Goal: Task Accomplishment & Management: Manage account settings

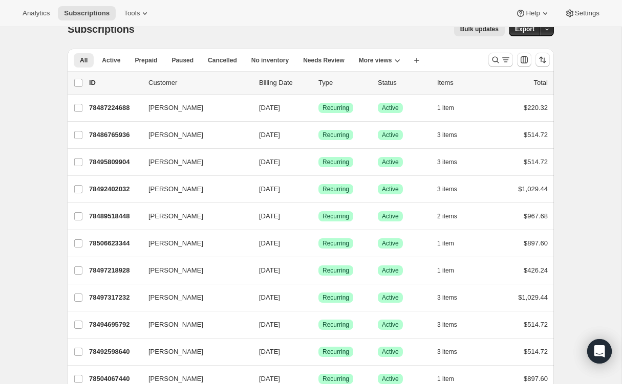
scroll to position [15, 0]
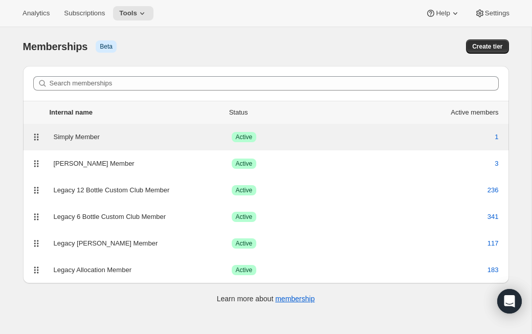
click at [79, 136] on div "Simply Member" at bounding box center [143, 137] width 178 height 10
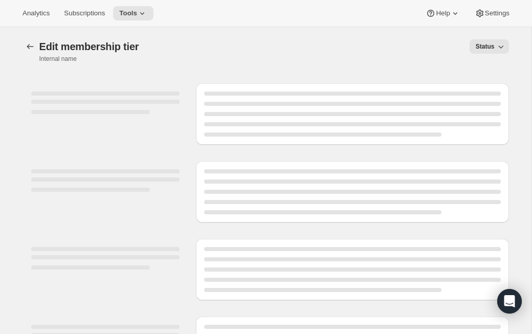
select select "products"
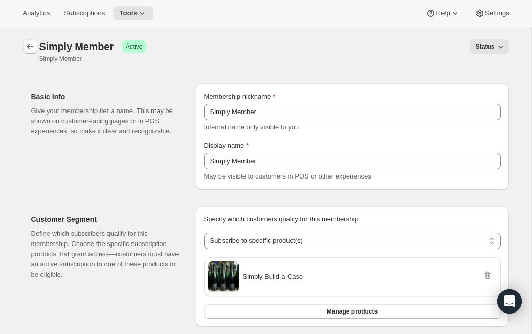
click at [28, 47] on icon "Memberships" at bounding box center [30, 46] width 10 height 10
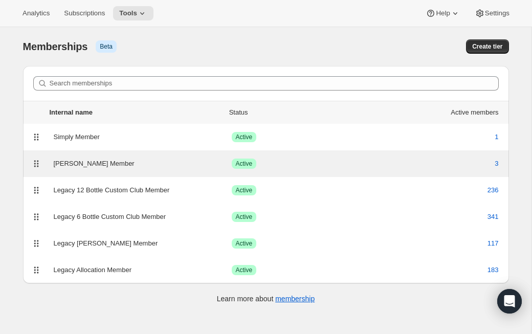
click at [80, 163] on div "[PERSON_NAME] Member" at bounding box center [143, 164] width 178 height 10
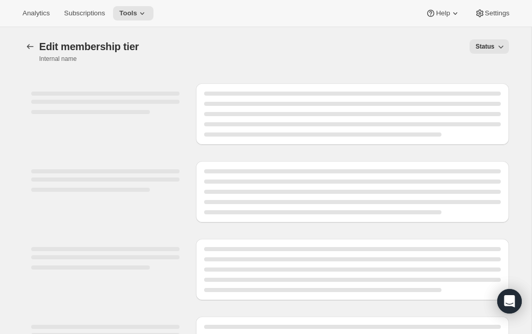
select select "variants"
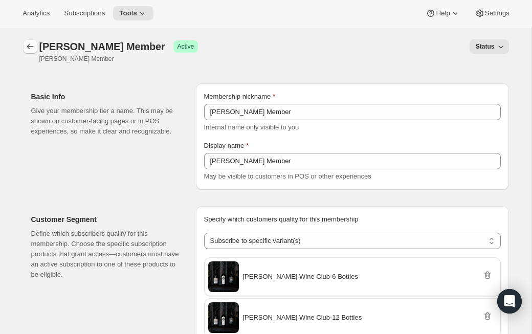
click at [28, 45] on icon "Memberships" at bounding box center [30, 46] width 7 height 5
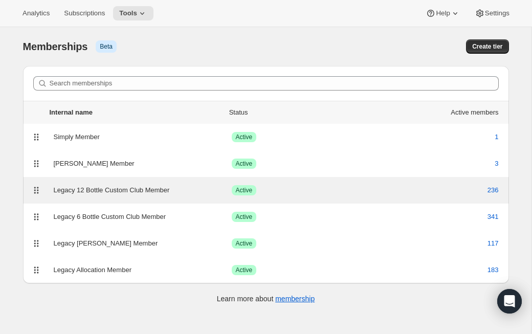
click at [110, 187] on div "Legacy 12 Bottle Custom Club Member" at bounding box center [143, 190] width 178 height 10
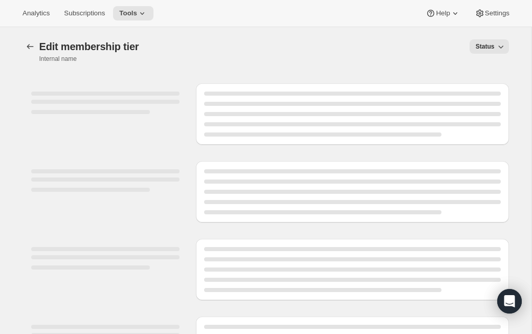
select select "products"
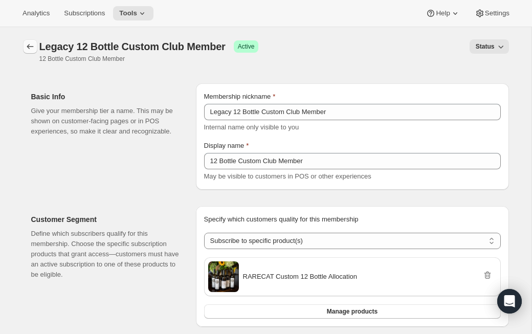
click at [28, 47] on icon "Memberships" at bounding box center [30, 46] width 10 height 10
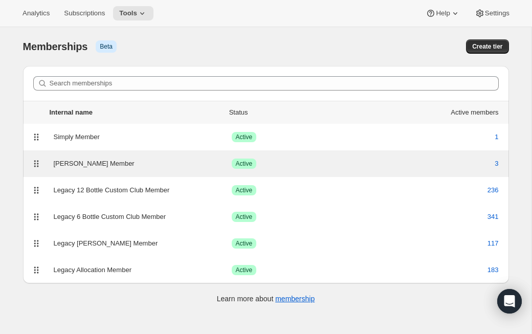
scroll to position [11, 0]
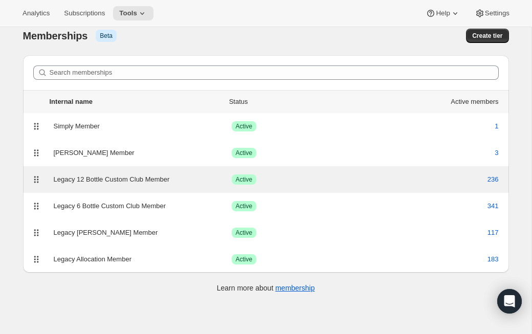
click at [147, 179] on div "Legacy 12 Bottle Custom Club Member" at bounding box center [143, 179] width 178 height 10
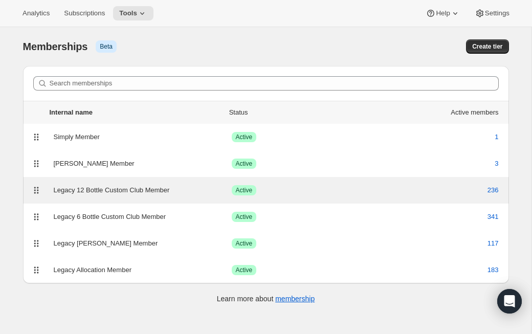
select select "products"
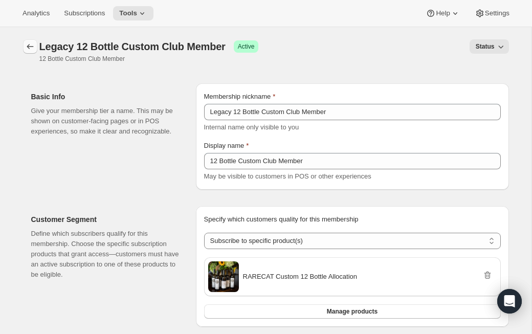
click at [29, 46] on icon "Memberships" at bounding box center [30, 46] width 10 height 10
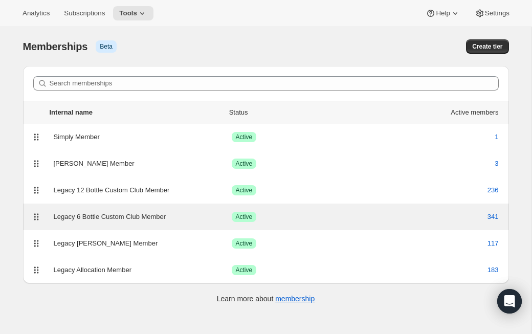
click at [126, 213] on div "Legacy 6 Bottle Custom Club Member" at bounding box center [143, 217] width 178 height 10
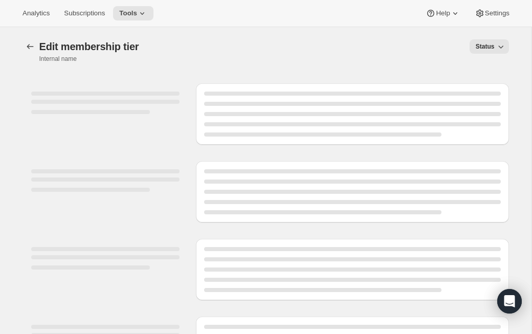
select select "products"
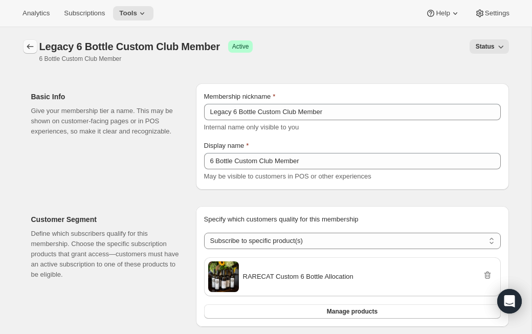
click at [29, 49] on icon "Memberships" at bounding box center [30, 46] width 10 height 10
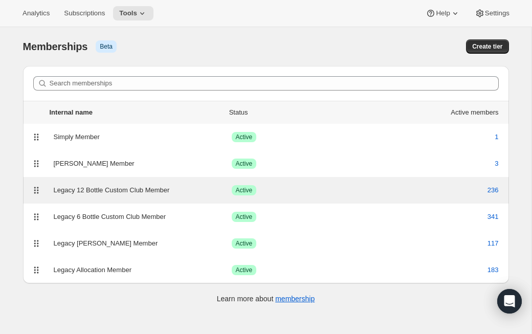
scroll to position [27, 0]
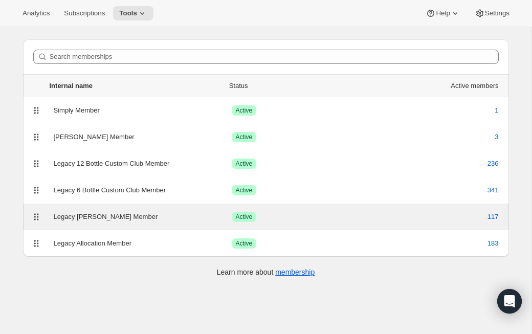
click at [109, 213] on div "Legacy [PERSON_NAME] Member" at bounding box center [143, 217] width 178 height 10
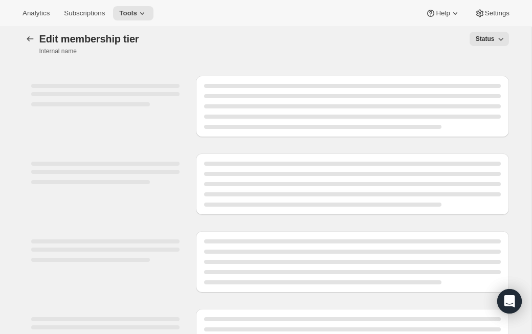
scroll to position [9, 0]
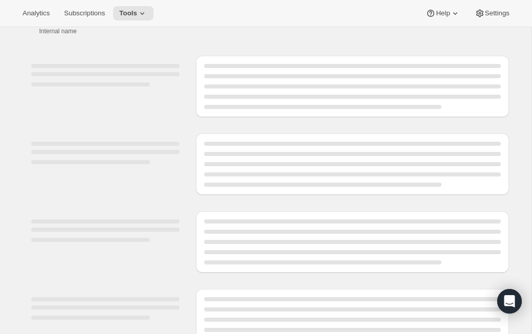
select select "variants"
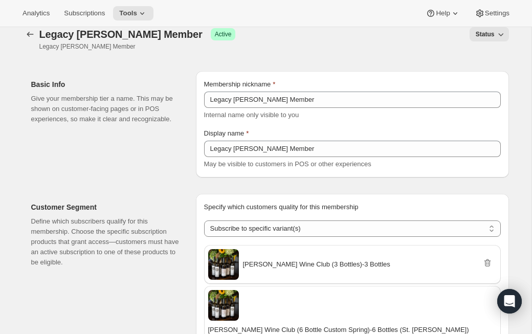
scroll to position [0, 0]
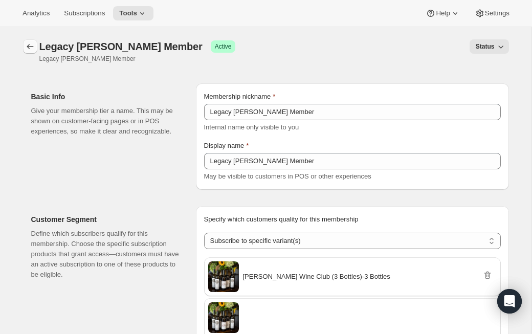
click at [31, 44] on icon "Memberships" at bounding box center [30, 46] width 10 height 10
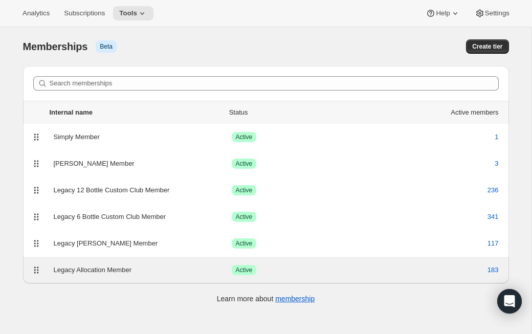
click at [108, 268] on div "Legacy Allocation Member" at bounding box center [143, 270] width 178 height 10
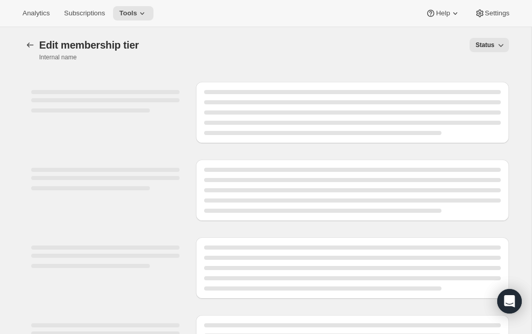
select select "products"
